Goal: Check status: Check status

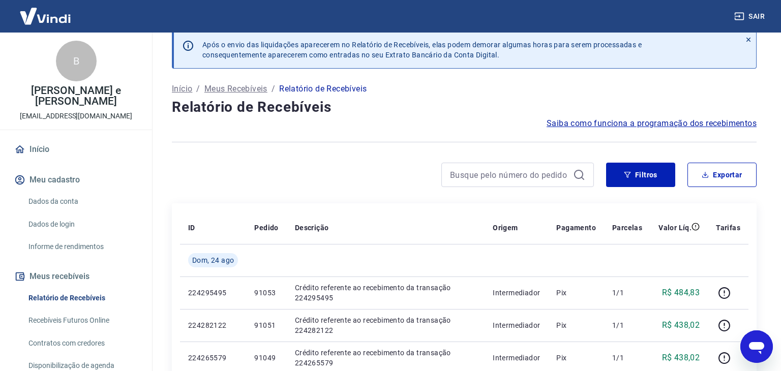
scroll to position [9, 0]
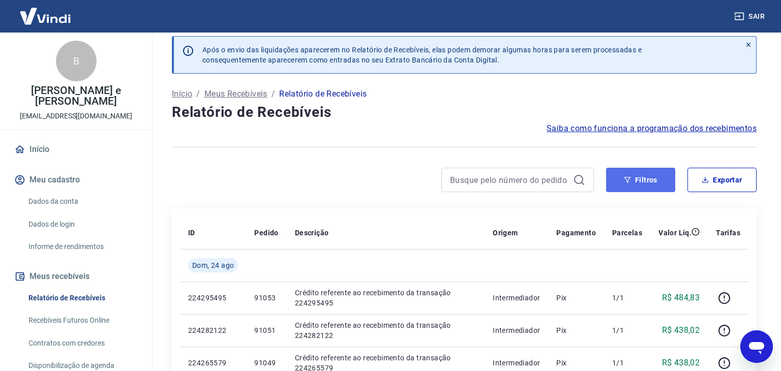
click at [629, 177] on icon "button" at bounding box center [627, 179] width 7 height 7
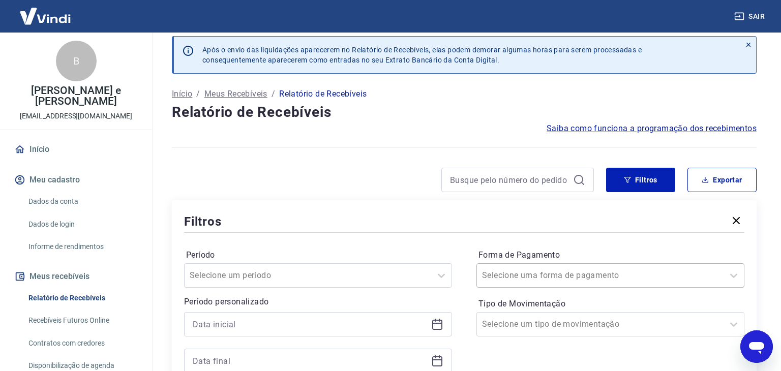
click at [523, 274] on div at bounding box center [600, 275] width 236 height 14
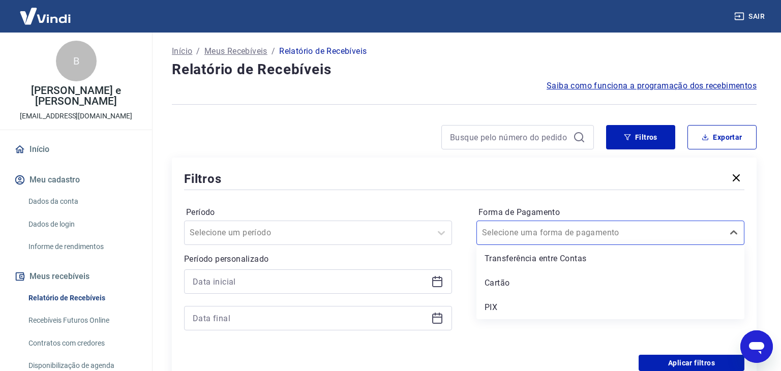
scroll to position [45, 0]
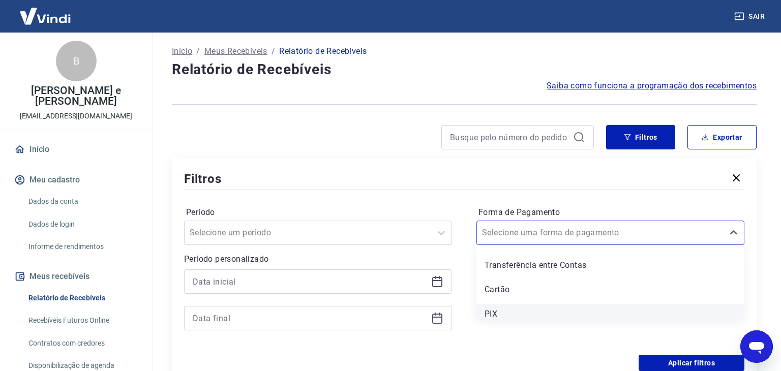
click at [509, 309] on div "PIX" at bounding box center [610, 314] width 268 height 20
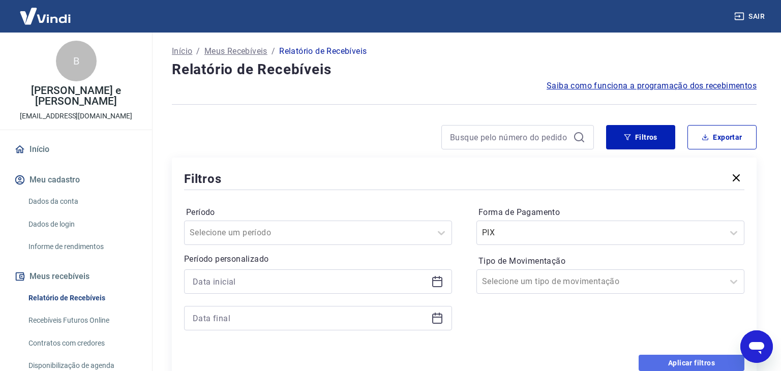
click at [674, 360] on button "Aplicar filtros" at bounding box center [692, 363] width 106 height 16
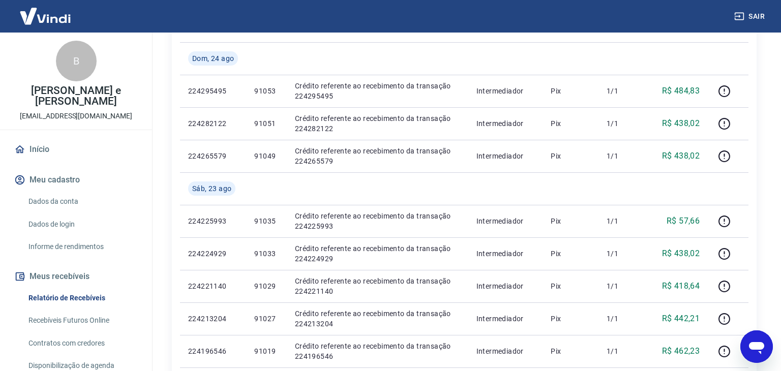
scroll to position [216, 0]
